Goal: Transaction & Acquisition: Purchase product/service

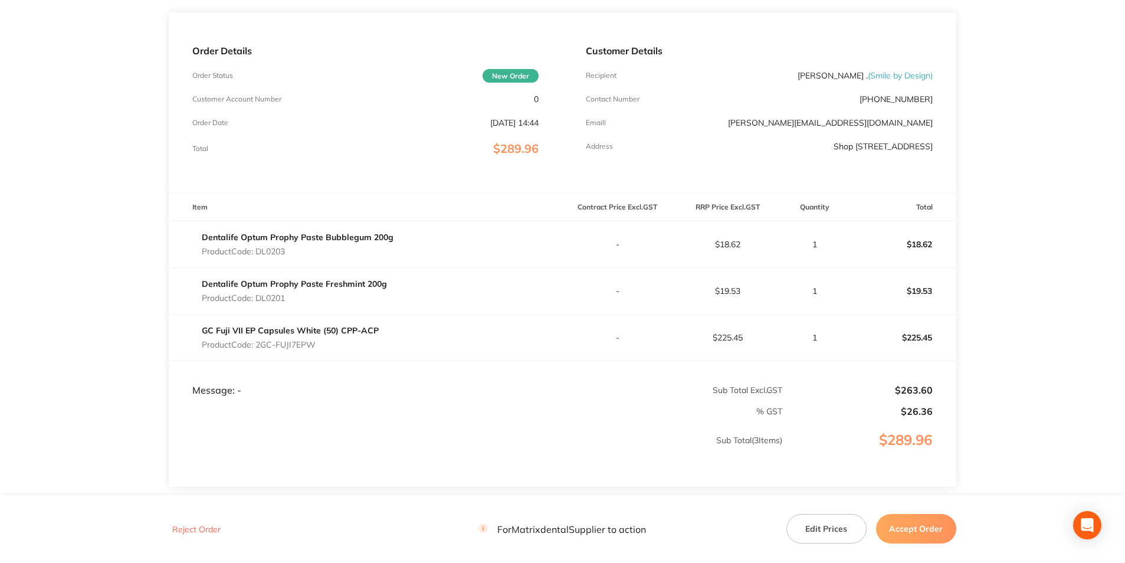
scroll to position [177, 0]
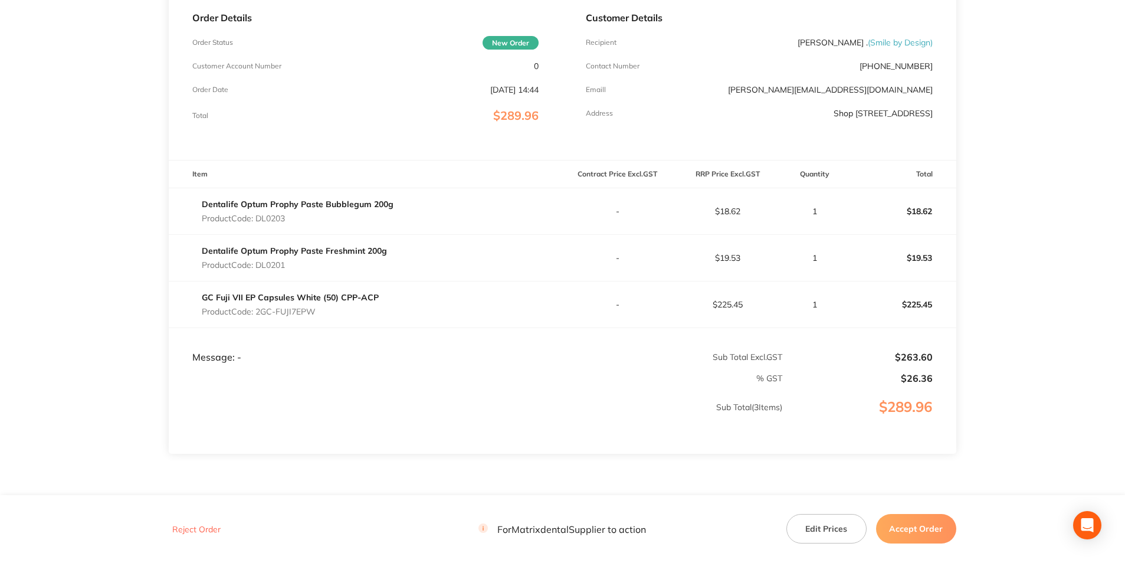
click at [824, 526] on button "Edit Prices" at bounding box center [826, 528] width 80 height 29
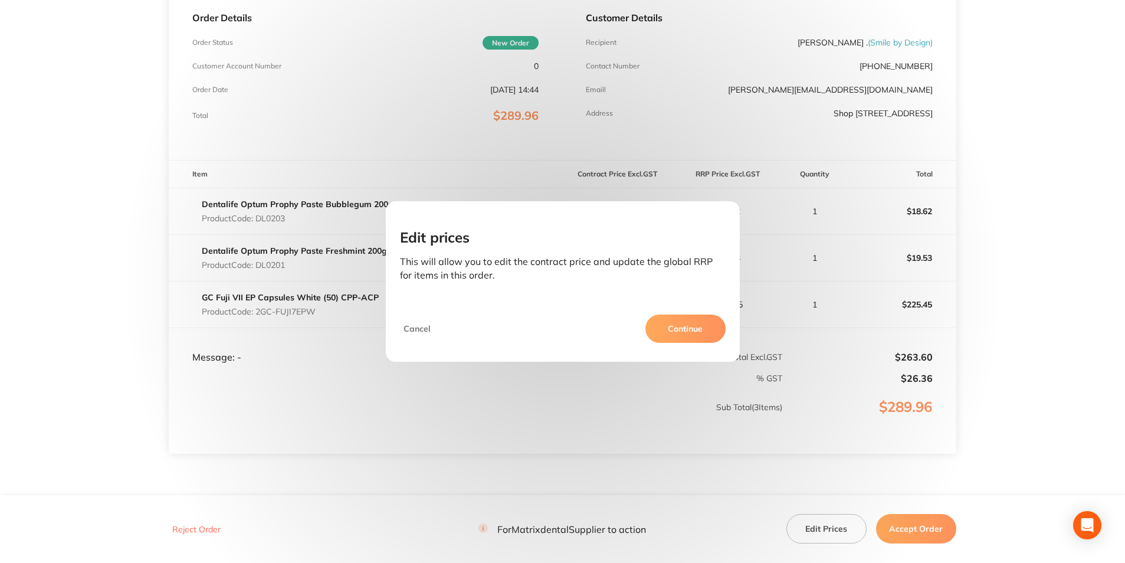
click at [689, 328] on button "Continue" at bounding box center [685, 328] width 80 height 28
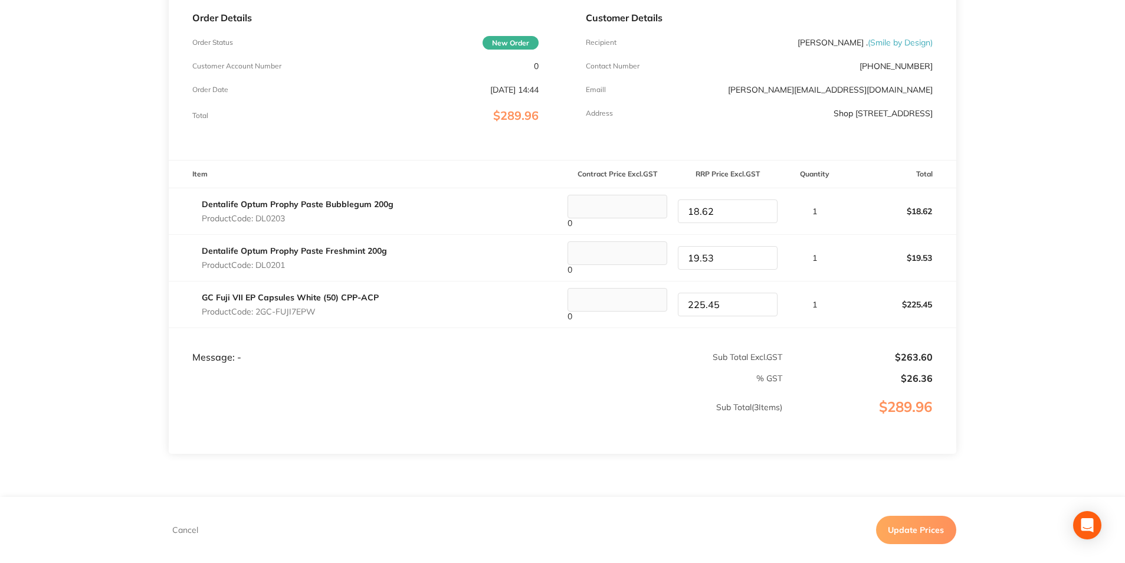
drag, startPoint x: 727, startPoint y: 217, endPoint x: 673, endPoint y: 217, distance: 53.1
click at [673, 217] on div "18.62" at bounding box center [727, 211] width 109 height 24
type input "19.53"
click at [862, 331] on td "$263.60" at bounding box center [869, 345] width 173 height 35
click at [899, 526] on button "Update Prices" at bounding box center [916, 529] width 80 height 28
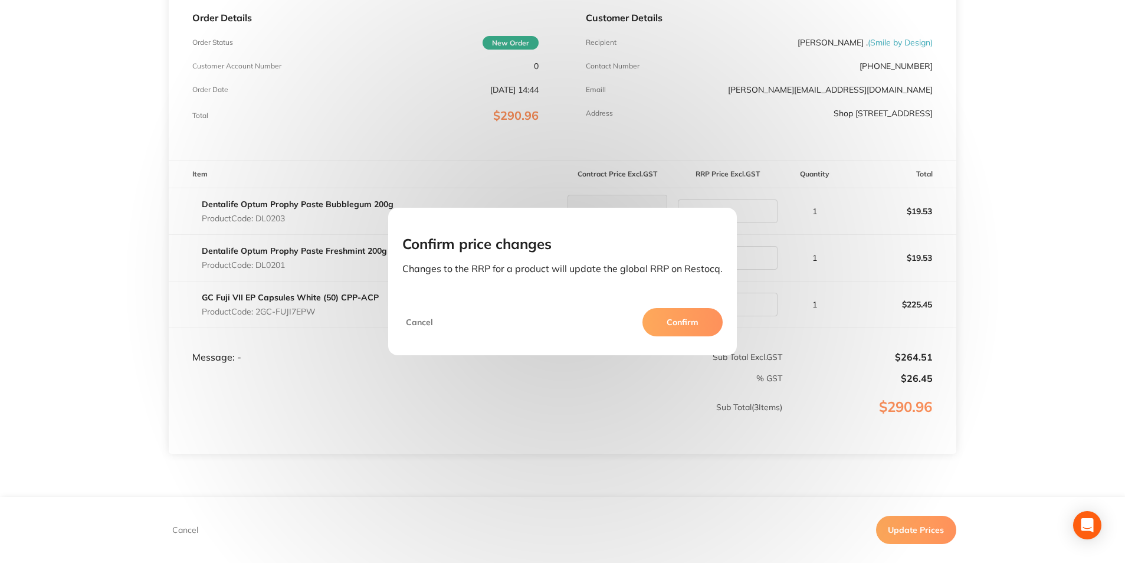
click at [669, 326] on button "Confirm" at bounding box center [682, 322] width 80 height 28
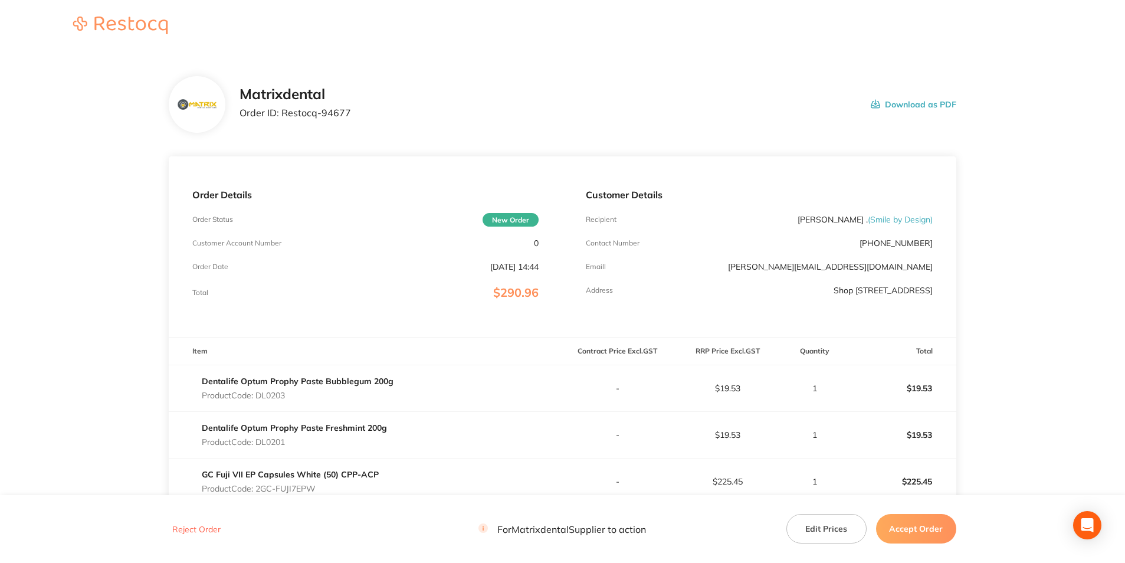
click at [901, 534] on button "Accept Order" at bounding box center [916, 528] width 80 height 29
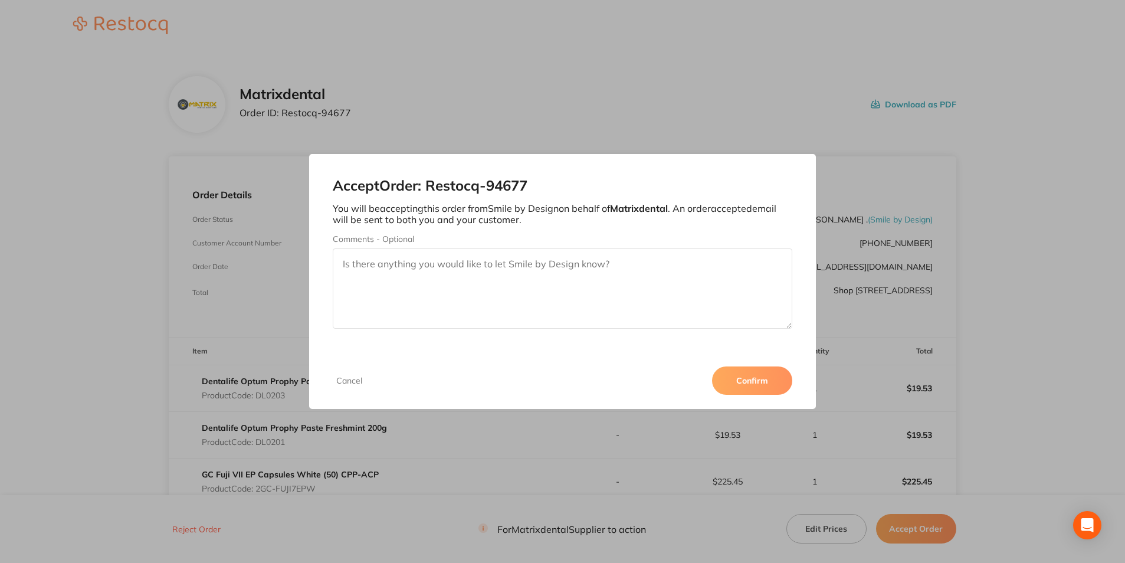
click at [530, 274] on textarea "Comments - Optional" at bounding box center [562, 288] width 459 height 80
type textarea "Thank you"
click at [734, 365] on div "Cancel Confirm" at bounding box center [562, 380] width 506 height 57
click at [735, 365] on div "Cancel Confirm" at bounding box center [562, 380] width 506 height 57
click at [737, 374] on button "Confirm" at bounding box center [752, 380] width 80 height 28
